Goal: Information Seeking & Learning: Learn about a topic

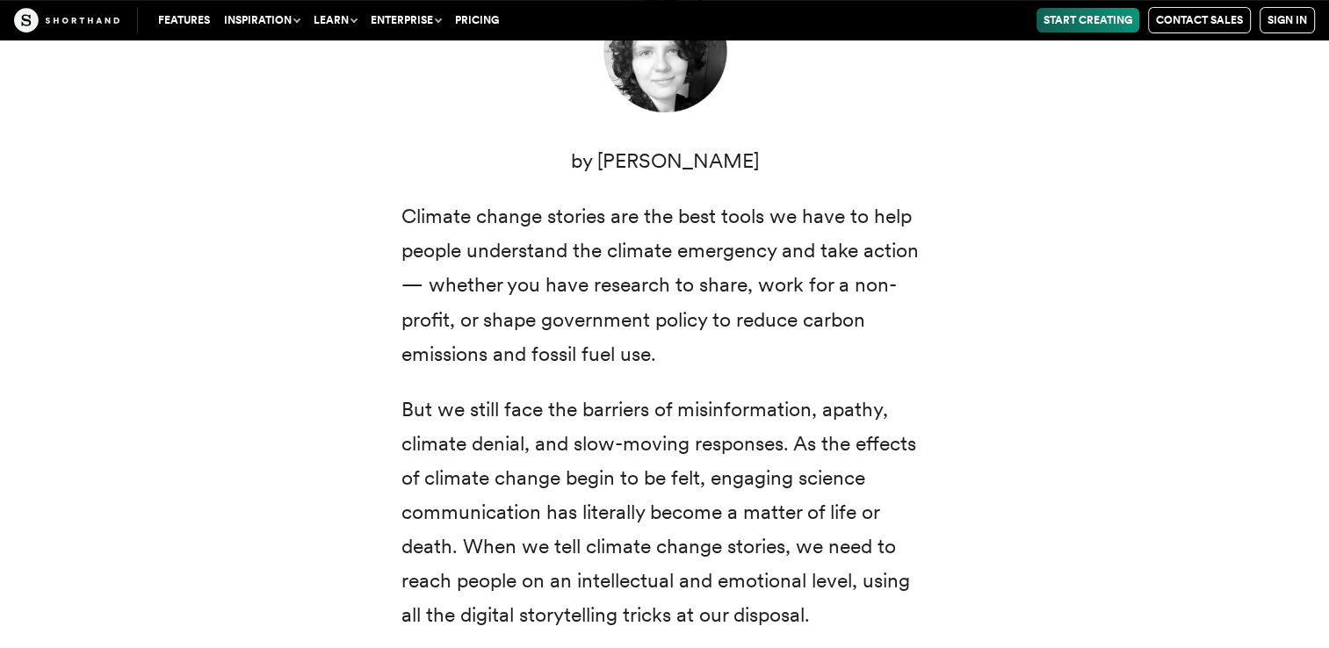
scroll to position [699, 0]
click at [593, 375] on div "Climate change: two small words that represent a radical transformation of our …" at bounding box center [665, 389] width 527 height 1191
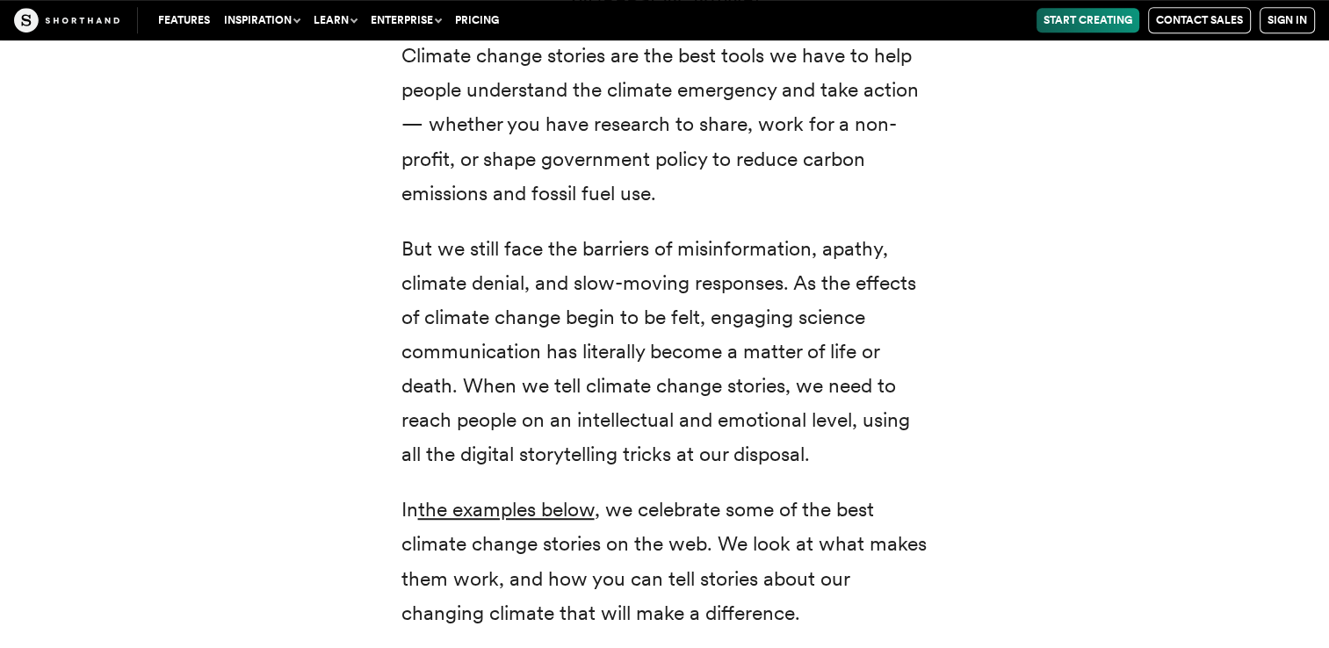
scroll to position [886, 0]
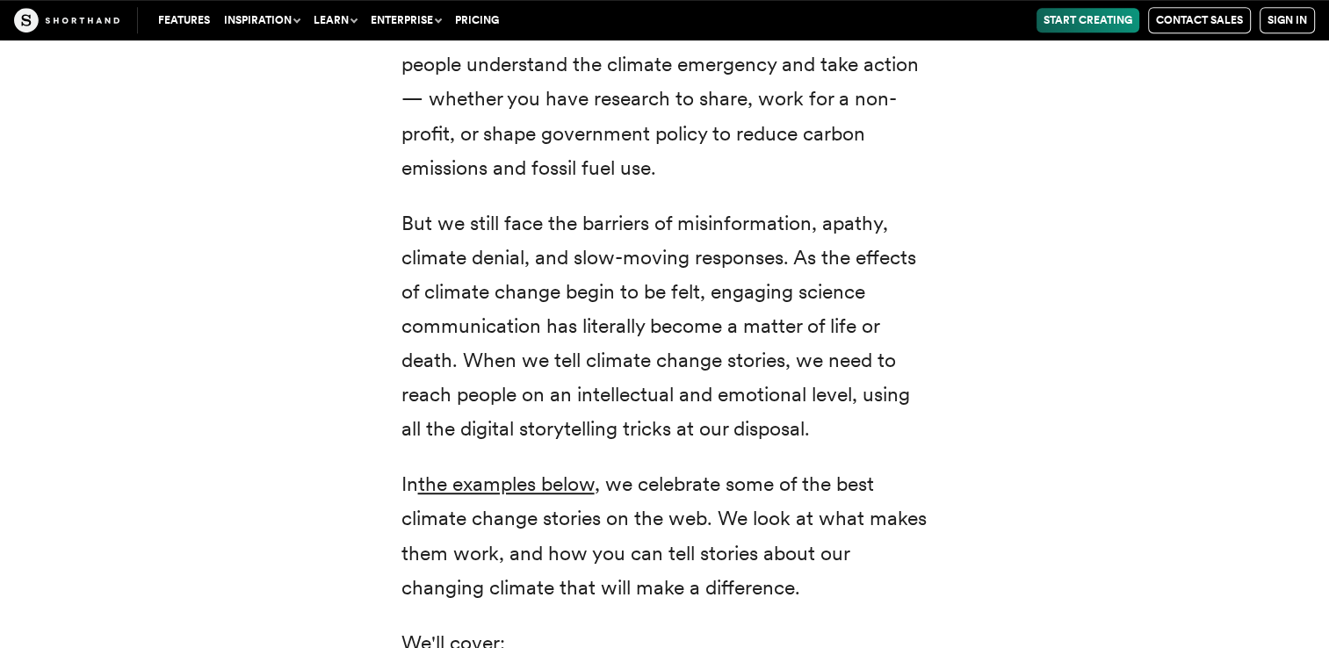
click at [593, 375] on p "But we still face the barriers of misinformation, apathy, climate denial, and s…" at bounding box center [665, 326] width 527 height 241
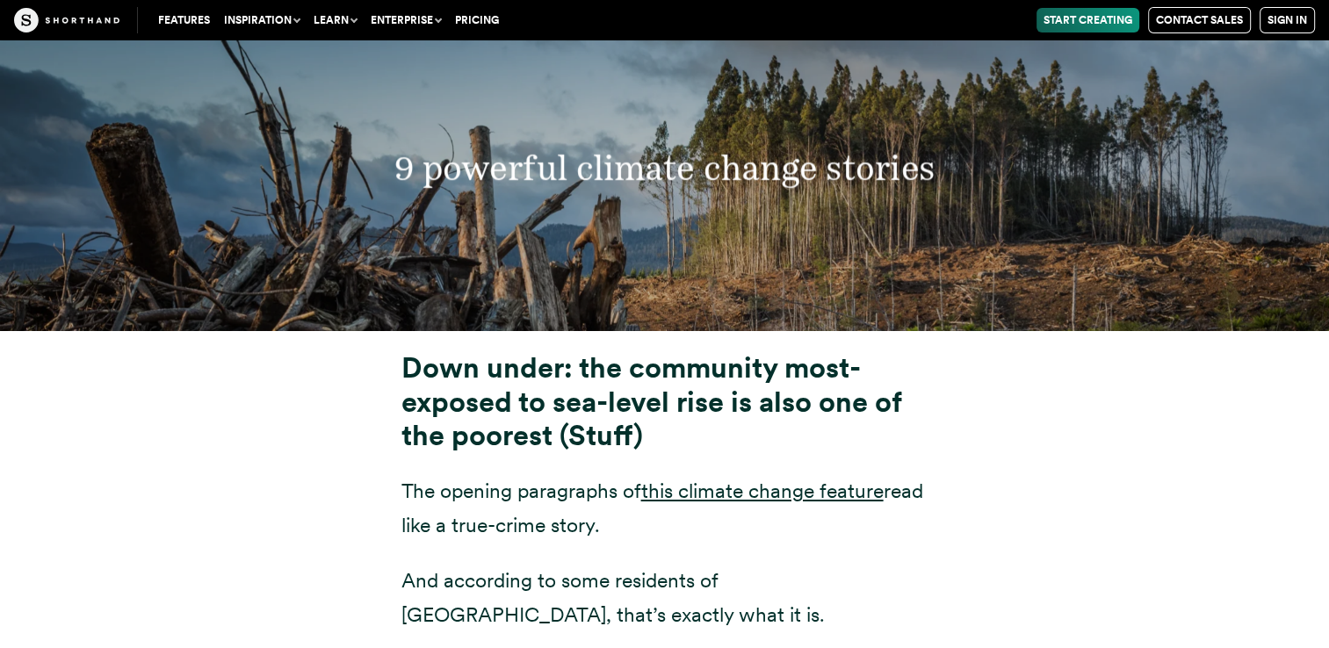
scroll to position [6449, 0]
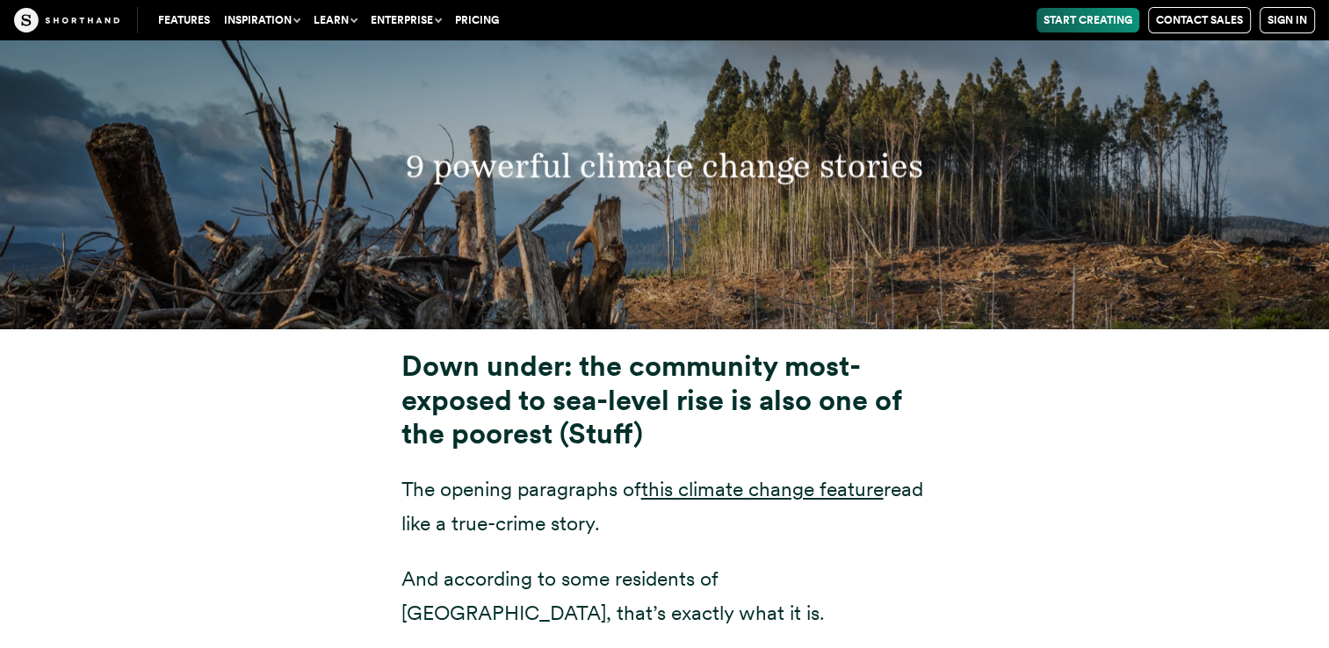
click at [583, 349] on strong "Down under: the community most-exposed to sea-level rise is also one of the poo…" at bounding box center [652, 400] width 500 height 102
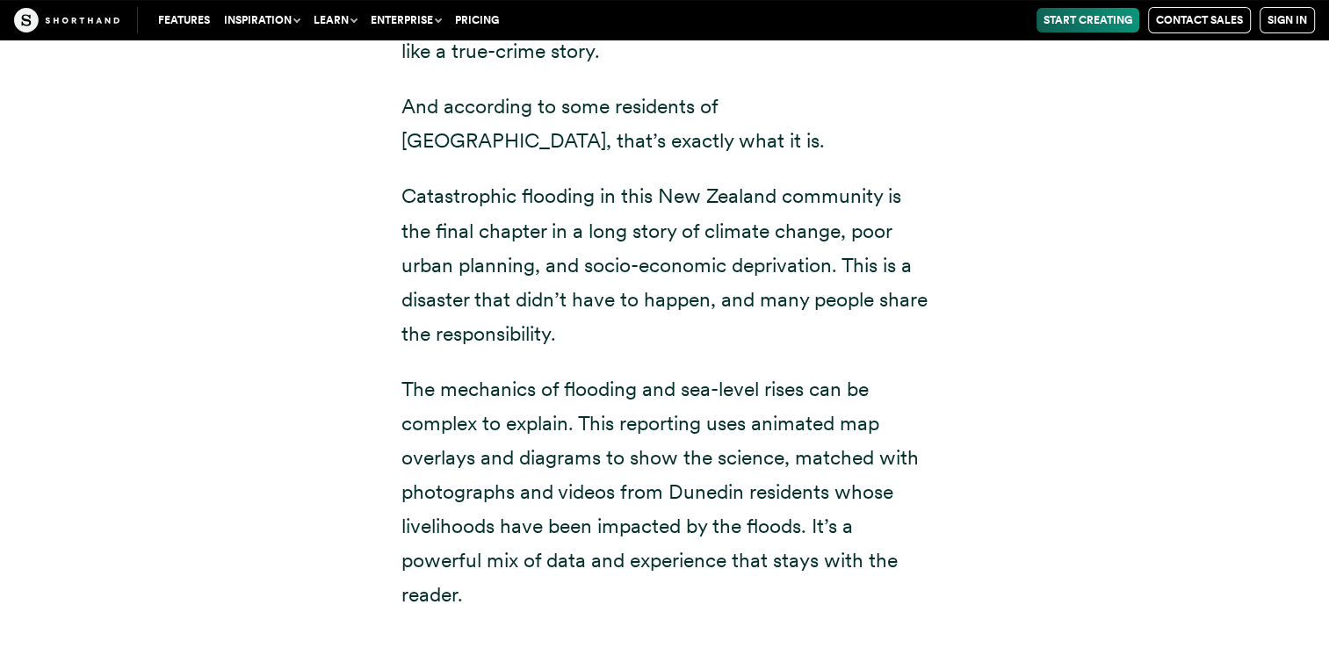
scroll to position [6923, 0]
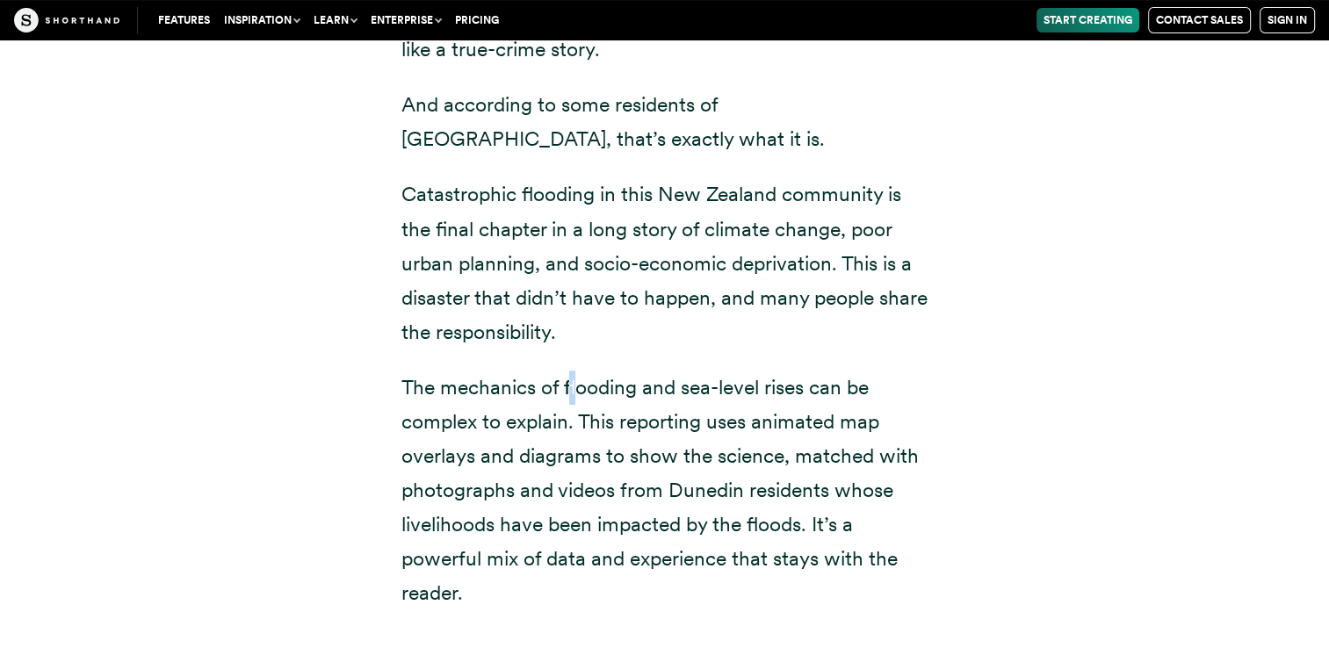
click at [573, 329] on div "Down under: the community most-exposed to sea-level rise is also one of the poo…" at bounding box center [665, 271] width 527 height 792
drag, startPoint x: 573, startPoint y: 329, endPoint x: 539, endPoint y: 386, distance: 66.1
click at [539, 386] on p "The mechanics of flooding and sea-level rises can be complex to explain. This r…" at bounding box center [665, 491] width 527 height 241
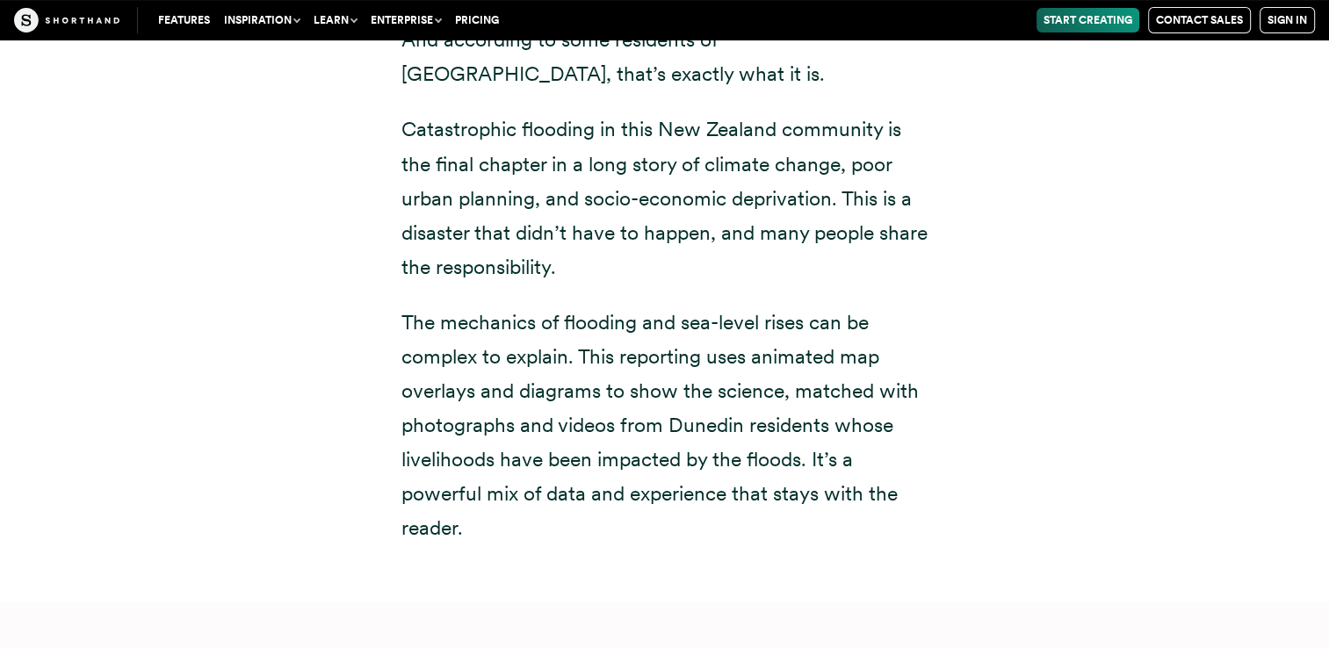
scroll to position [6986, 0]
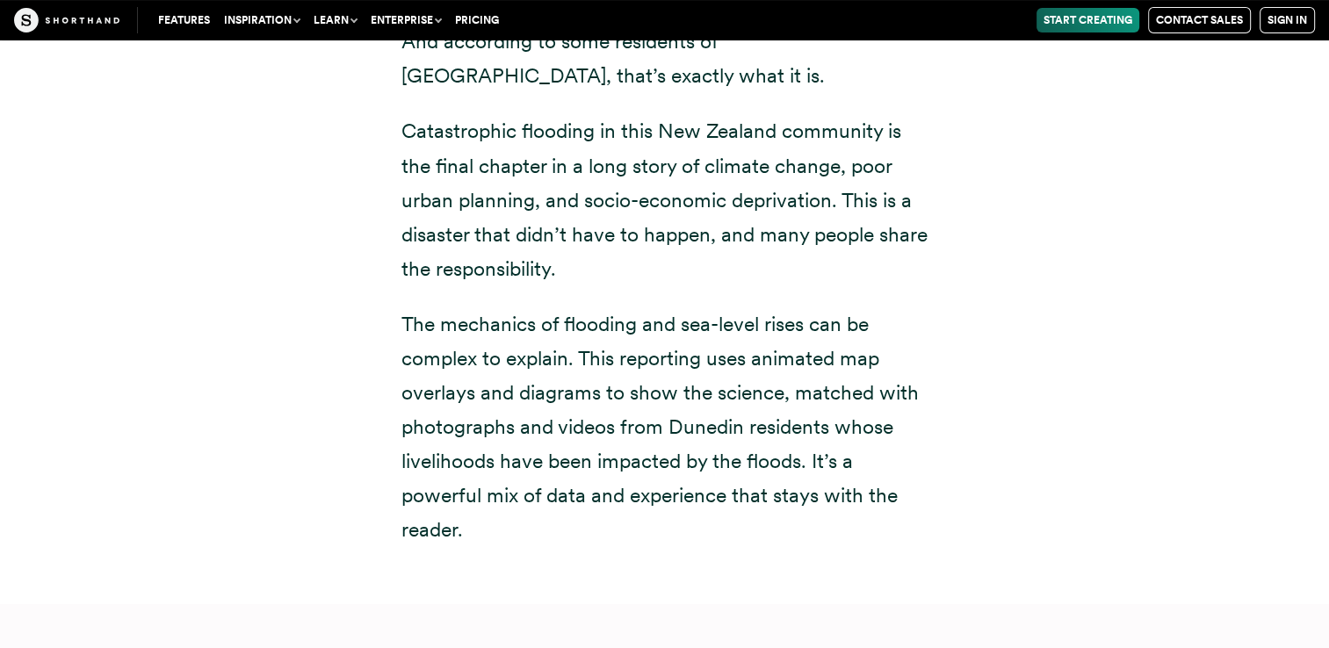
click at [561, 347] on p "The mechanics of flooding and sea-level rises can be complex to explain. This r…" at bounding box center [665, 427] width 527 height 241
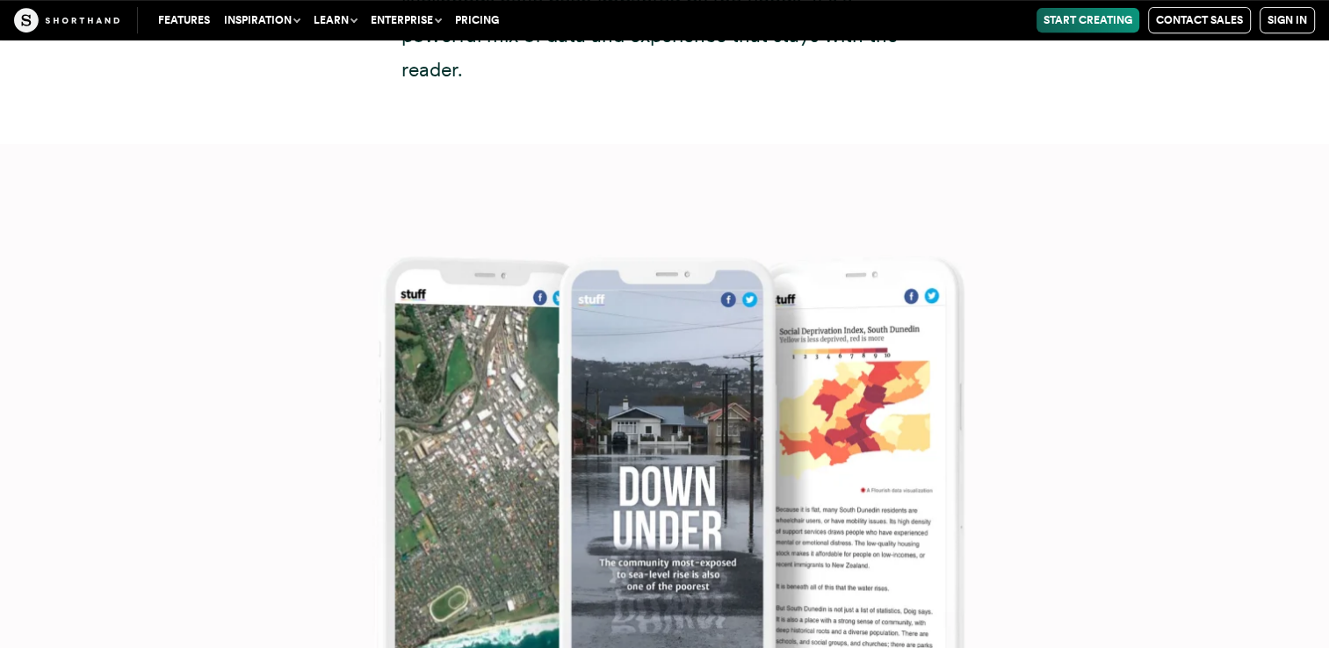
scroll to position [7446, 0]
click at [631, 438] on img at bounding box center [664, 469] width 1329 height 648
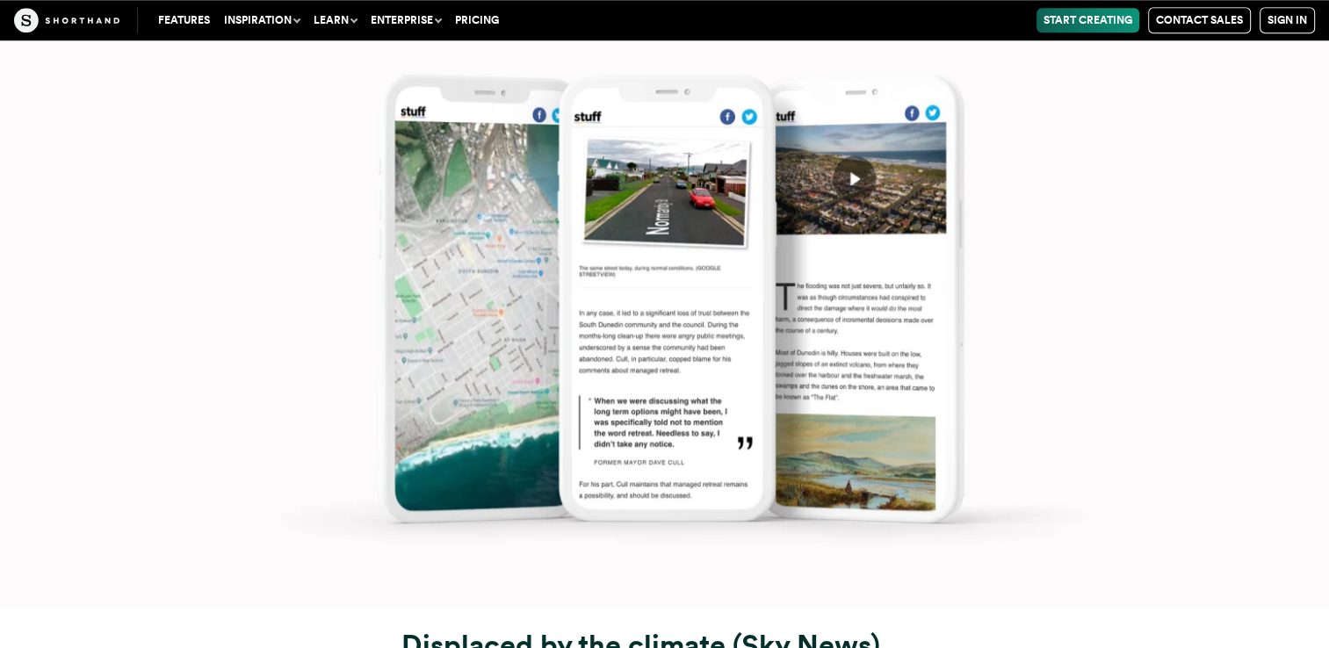
scroll to position [8311, 0]
click at [813, 297] on img at bounding box center [664, 284] width 1329 height 648
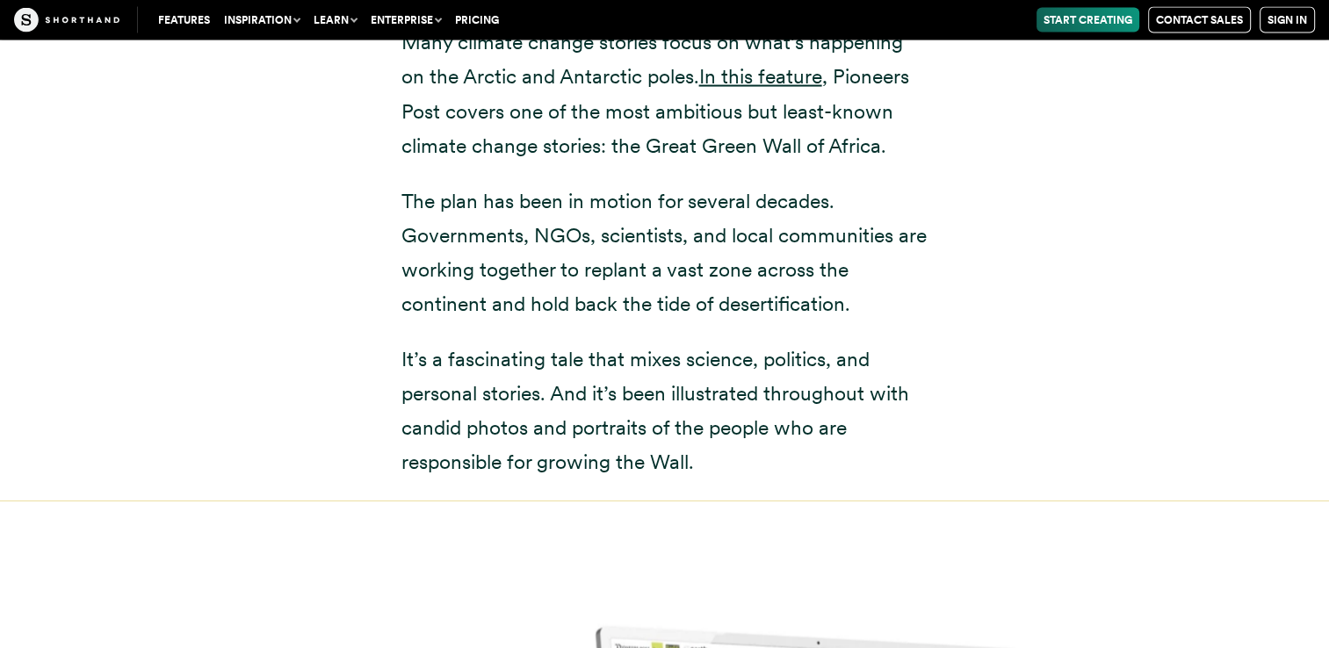
scroll to position [16867, 0]
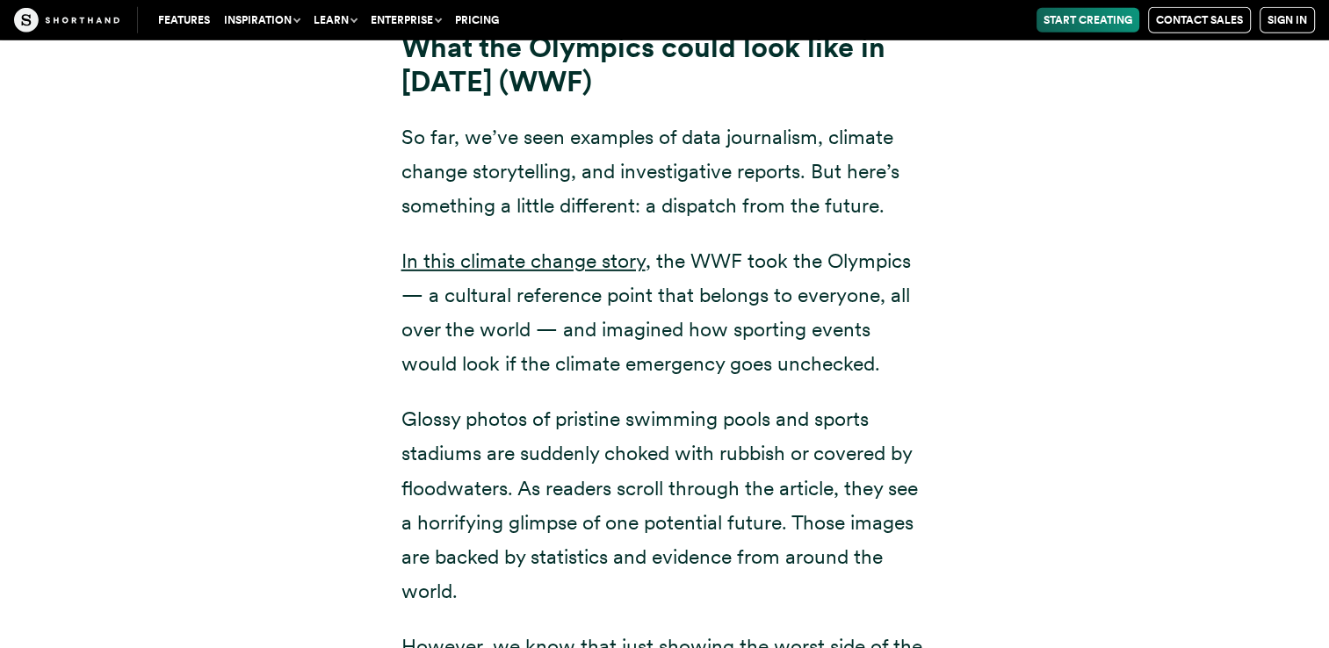
scroll to position [18688, 0]
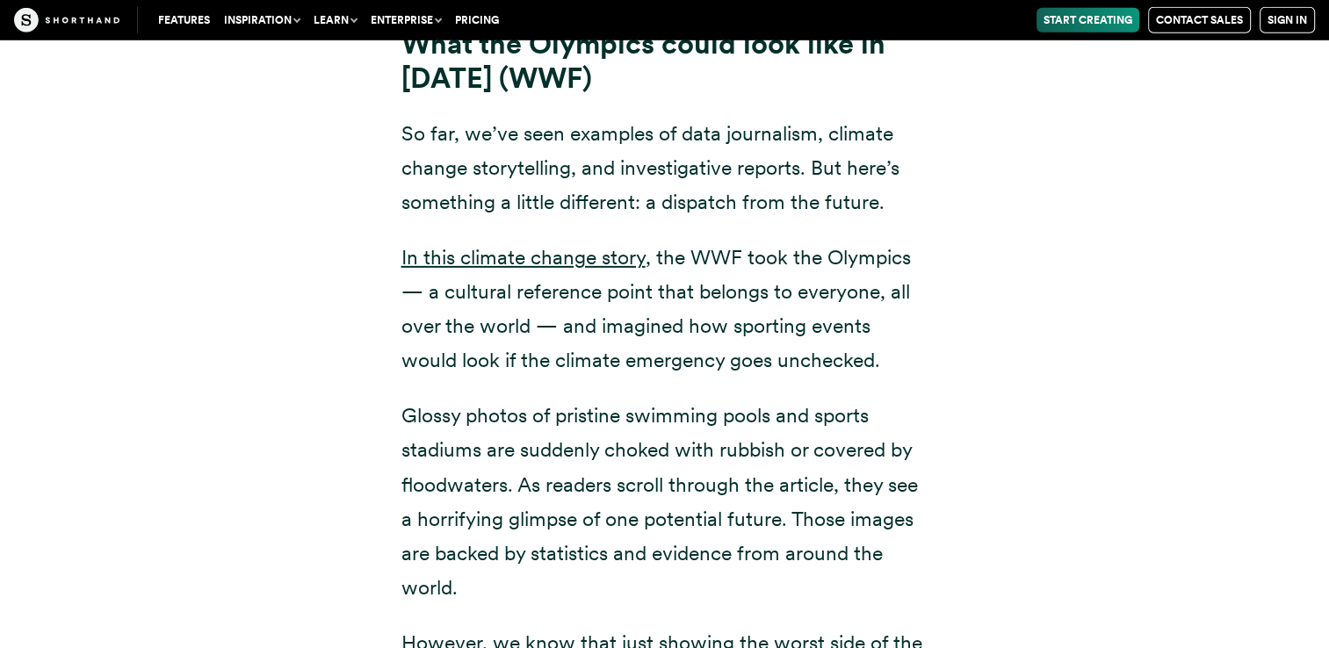
click at [582, 480] on p "Glossy photos of pristine swimming pools and sports stadiums are suddenly choke…" at bounding box center [665, 502] width 527 height 206
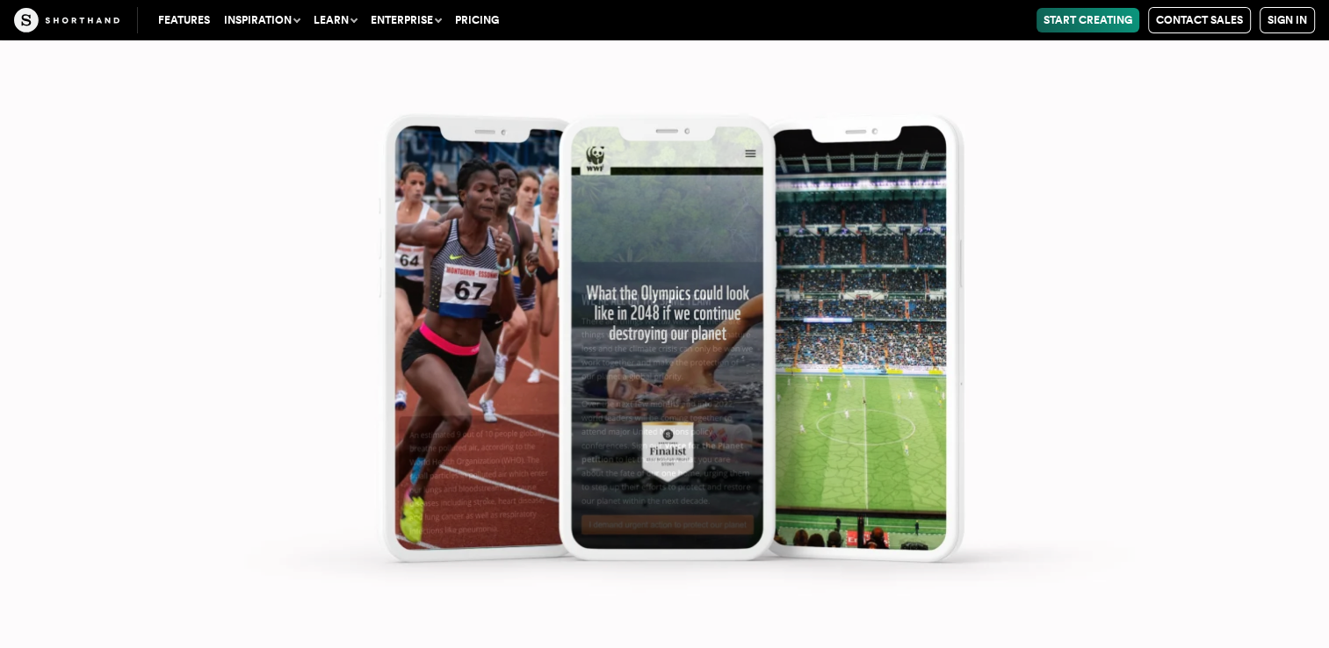
scroll to position [19531, 0]
click at [582, 480] on img at bounding box center [664, 324] width 1329 height 648
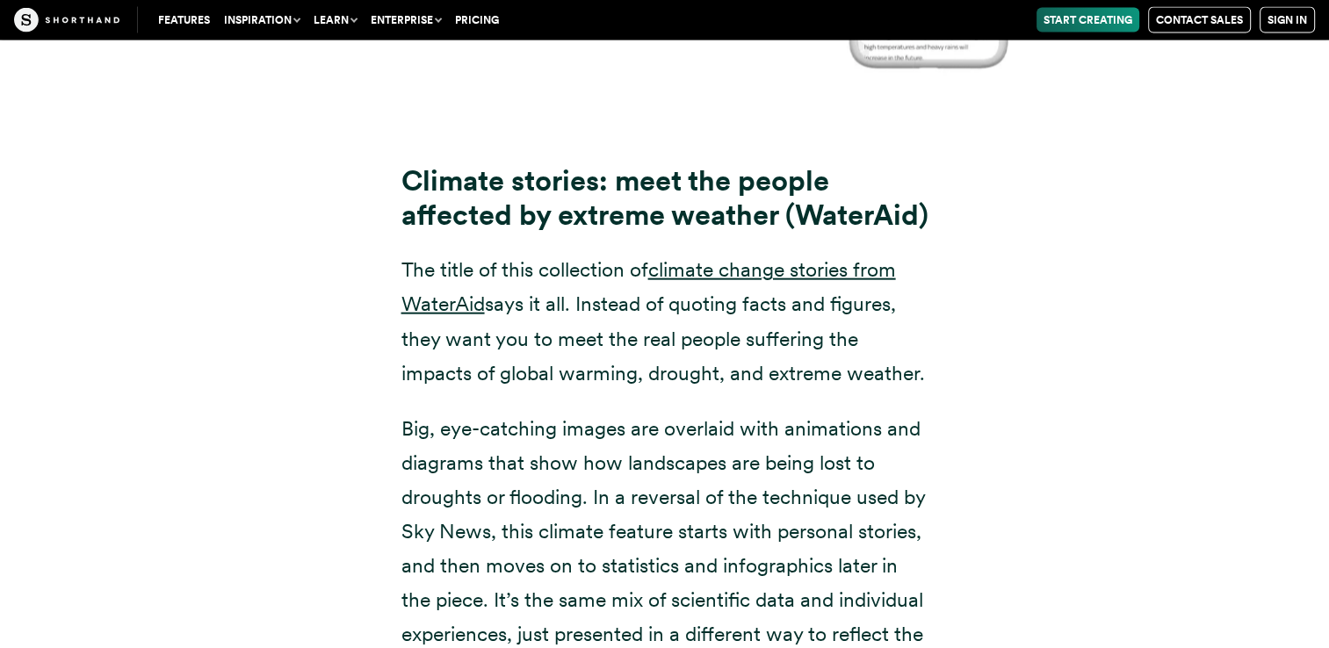
scroll to position [10689, 0]
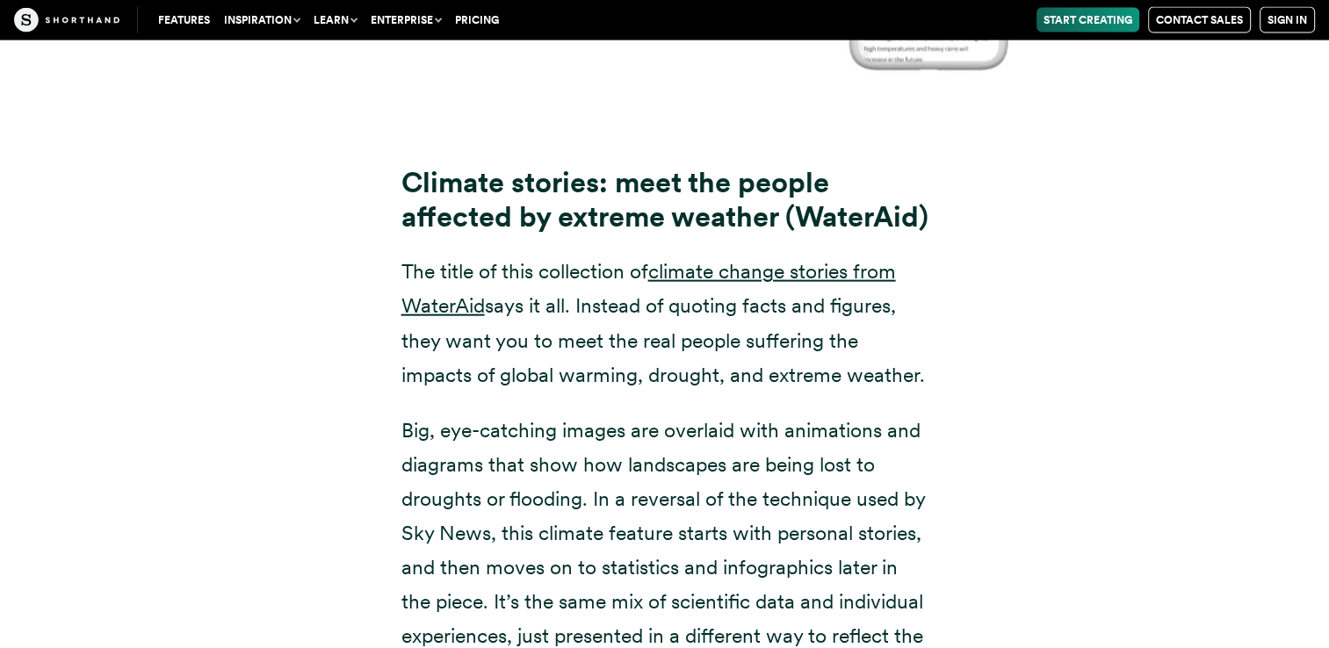
click at [602, 483] on p "Big, eye-catching images are overlaid with animations and diagrams that show ho…" at bounding box center [665, 551] width 527 height 275
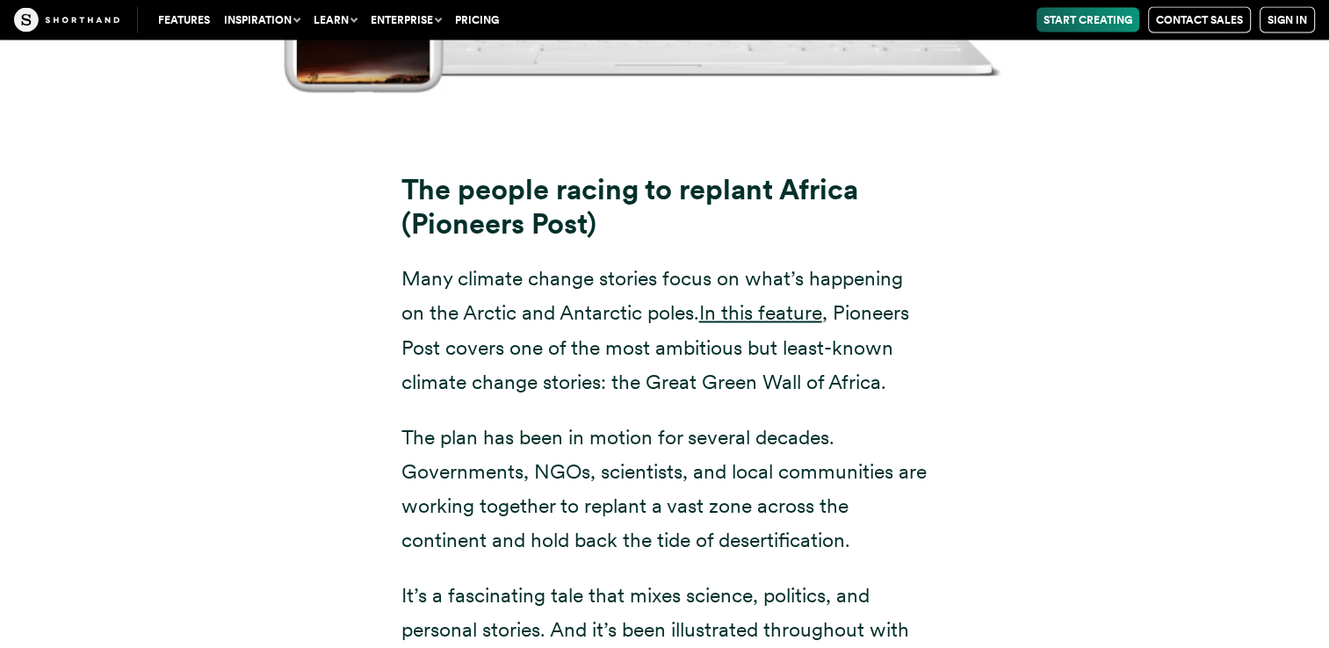
scroll to position [16630, 0]
click at [560, 261] on p "Many climate change stories focus on what’s happening on the Arctic and Antarct…" at bounding box center [665, 329] width 527 height 137
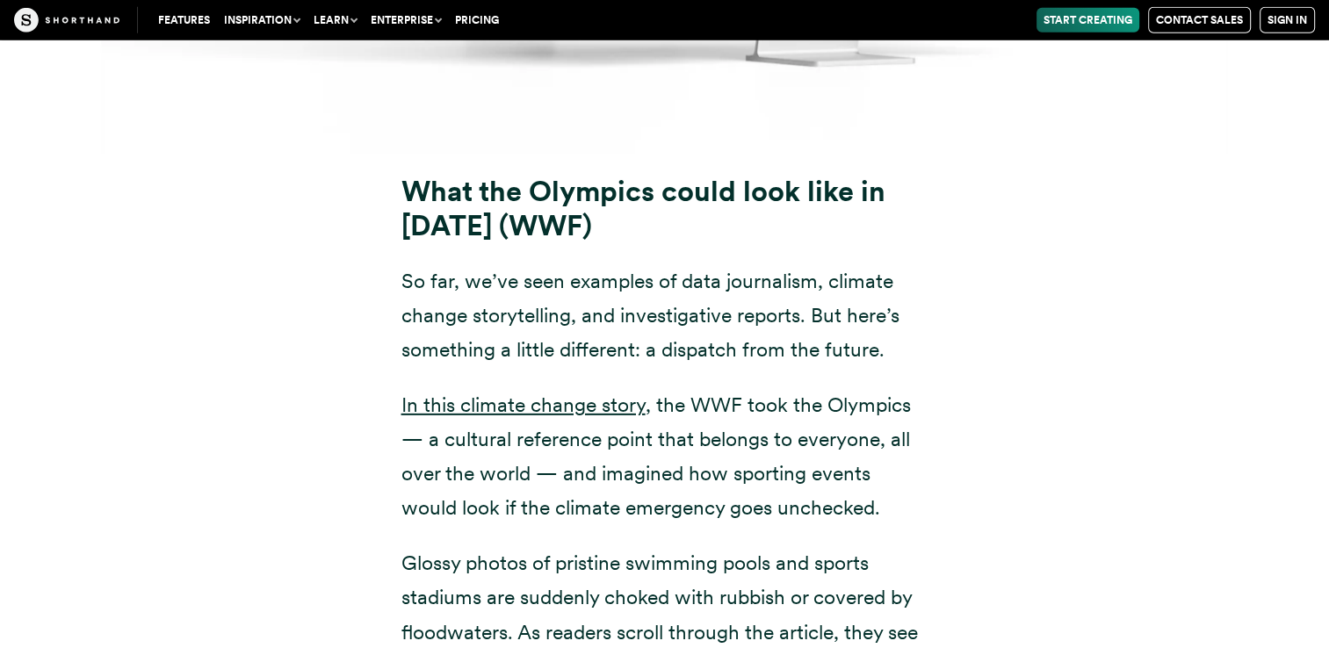
scroll to position [18541, 0]
click at [624, 387] on p "In this climate change story , the WWF took the Olympics — a cultural reference…" at bounding box center [665, 455] width 527 height 137
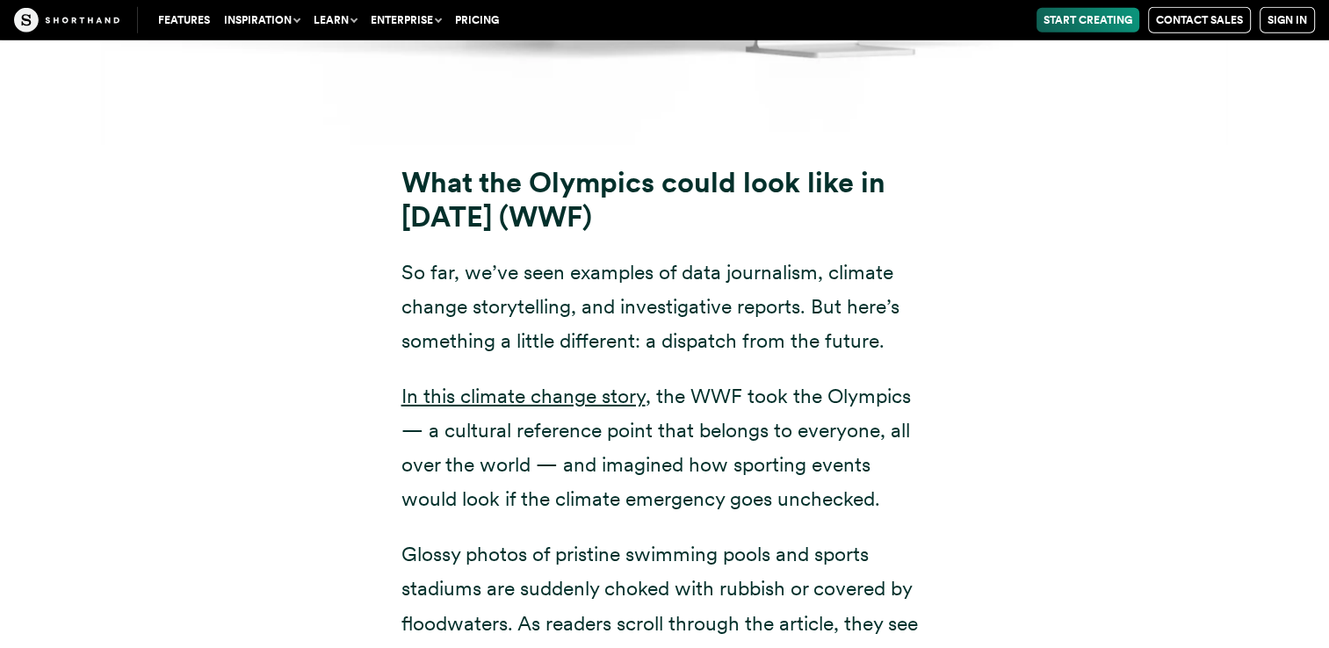
scroll to position [18543, 0]
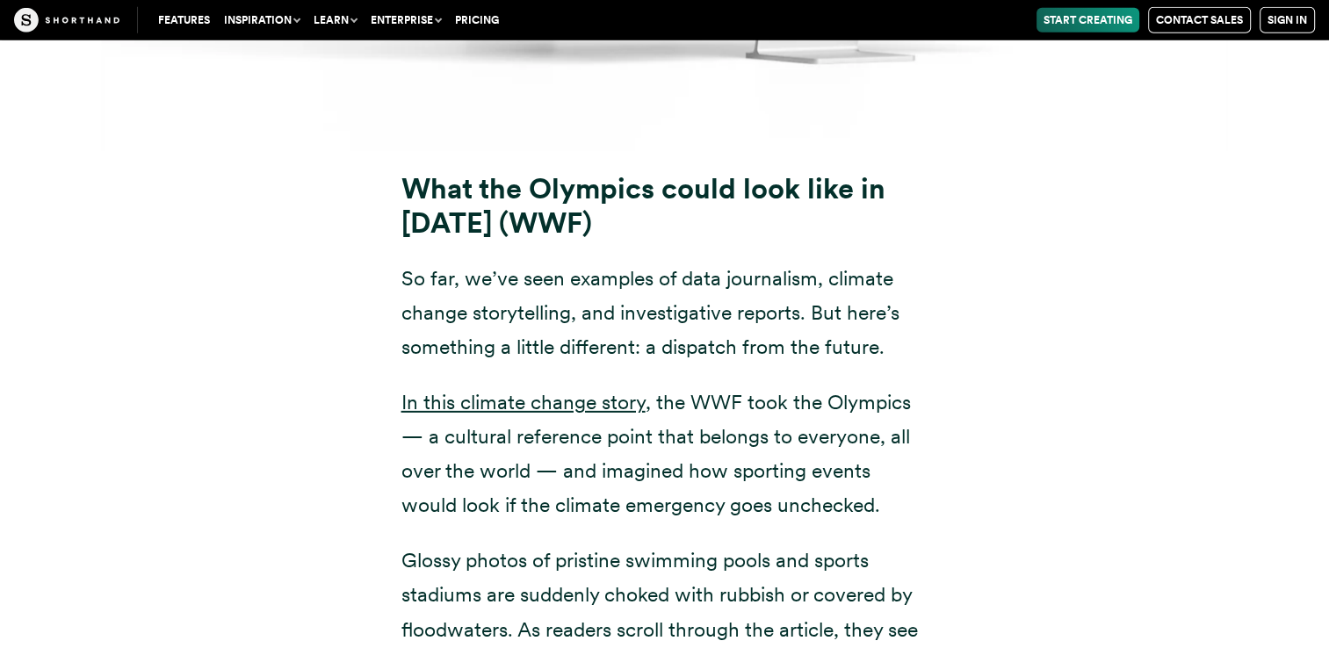
click at [653, 386] on p "In this climate change story , the WWF took the Olympics — a cultural reference…" at bounding box center [665, 454] width 527 height 137
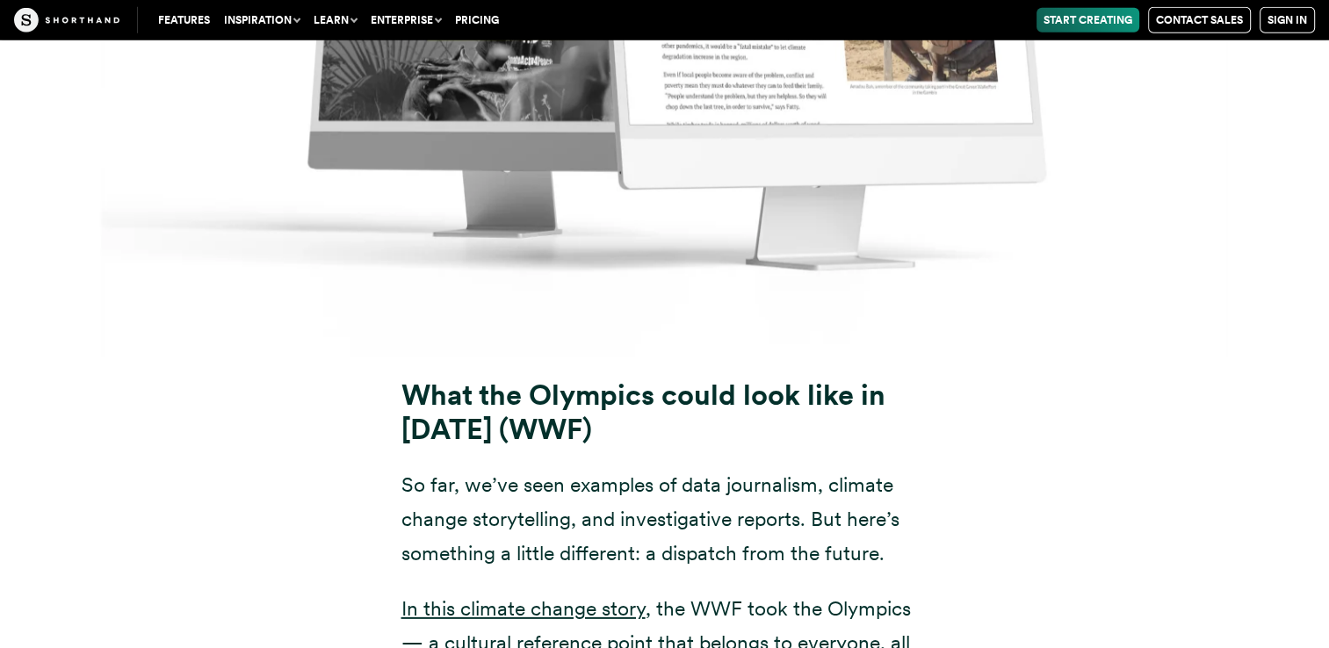
scroll to position [18336, 0]
click at [653, 469] on p "So far, we’ve seen examples of data journalism, climate change storytelling, an…" at bounding box center [665, 520] width 527 height 103
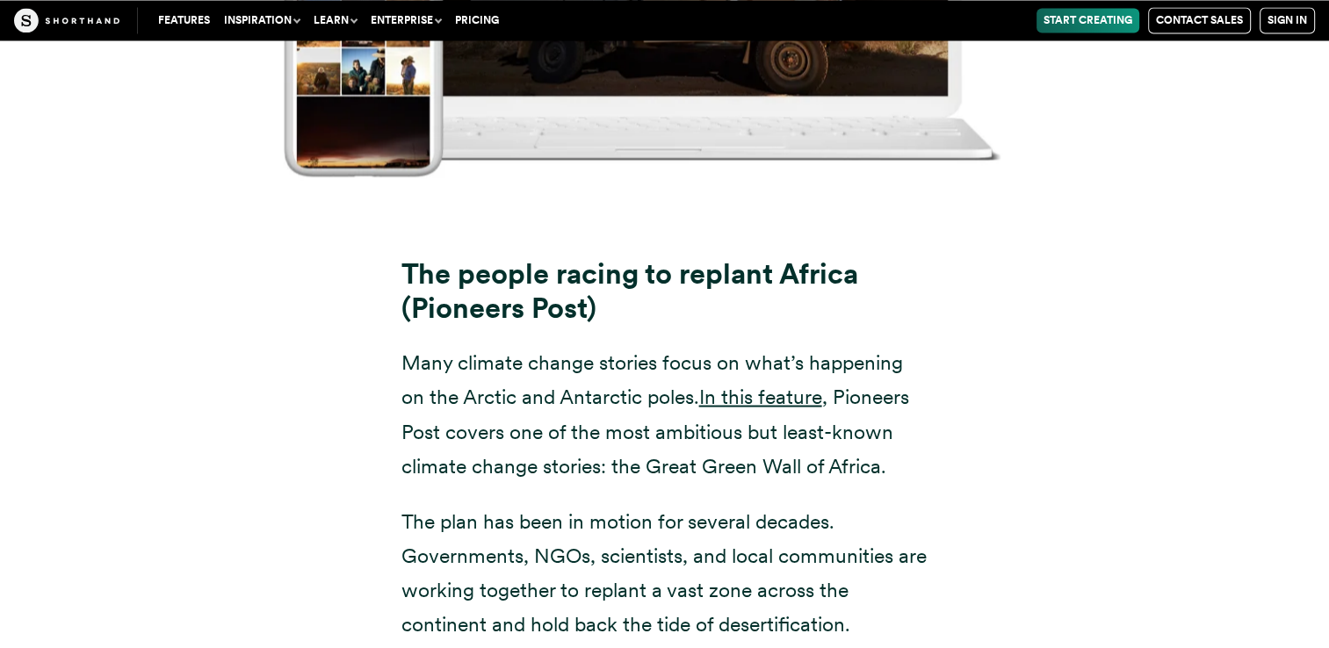
scroll to position [16546, 0]
click at [725, 344] on p "Many climate change stories focus on what’s happening on the Arctic and Antarct…" at bounding box center [665, 412] width 527 height 137
click at [740, 383] on link "In this feature" at bounding box center [760, 395] width 123 height 25
click at [400, 256] on div "The people racing to replant Africa (Pioneers Post) Many climate change stories…" at bounding box center [664, 527] width 597 height 543
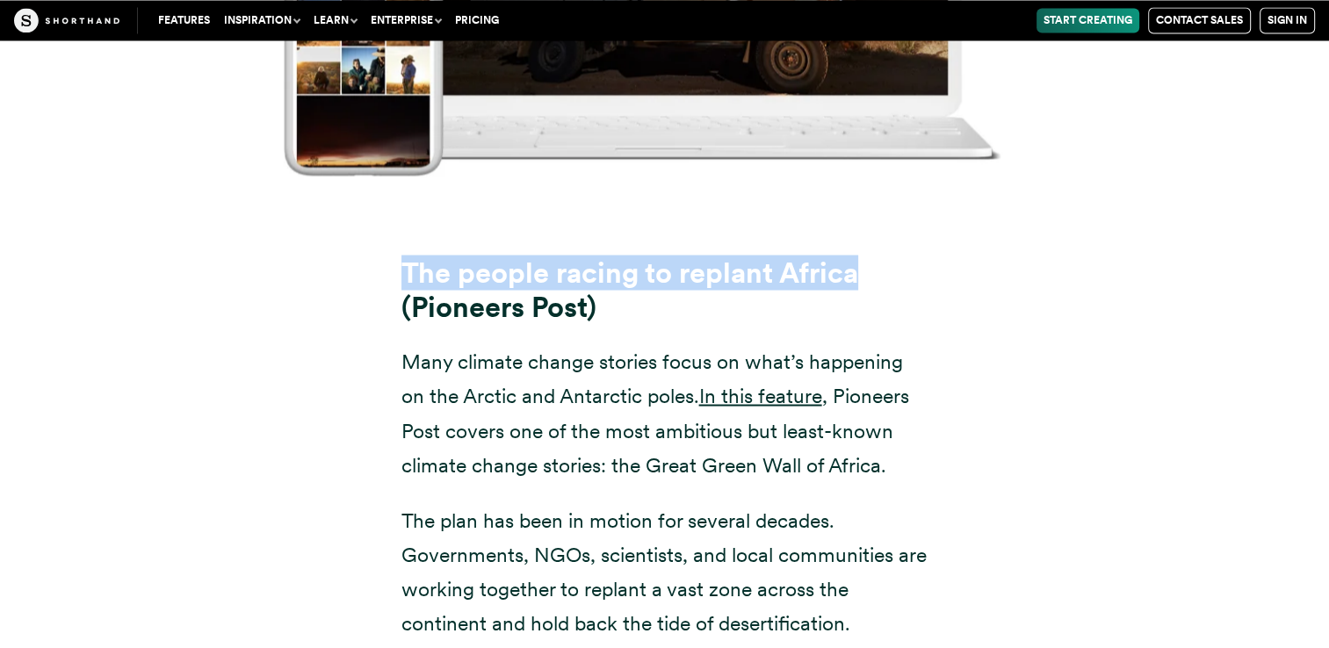
drag, startPoint x: 400, startPoint y: 161, endPoint x: 828, endPoint y: 158, distance: 427.9
click at [828, 256] on div "The people racing to replant Africa (Pioneers Post) Many climate change stories…" at bounding box center [664, 527] width 597 height 543
copy strong "The people racing to replant Africa"
